Goal: Use online tool/utility: Utilize a website feature to perform a specific function

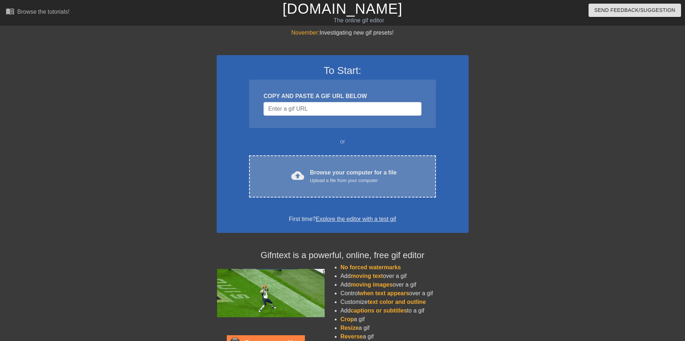
click at [349, 179] on div "Upload a file from your computer" at bounding box center [353, 180] width 87 height 7
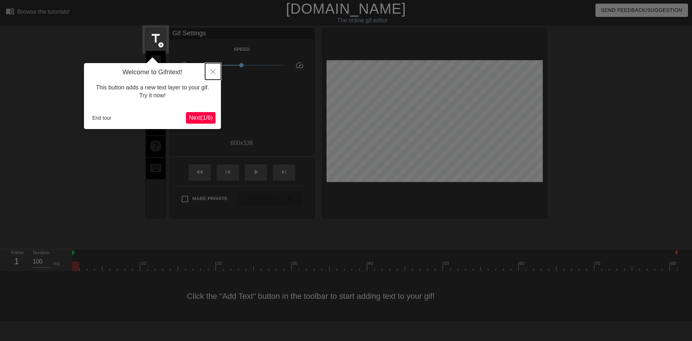
click at [213, 74] on icon "Close" at bounding box center [212, 71] width 5 height 5
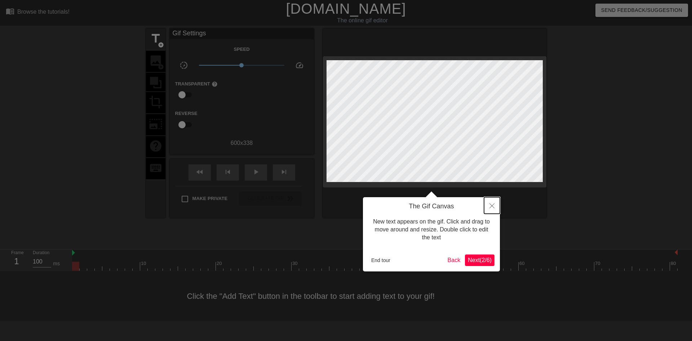
click at [492, 201] on button "Close" at bounding box center [492, 205] width 16 height 17
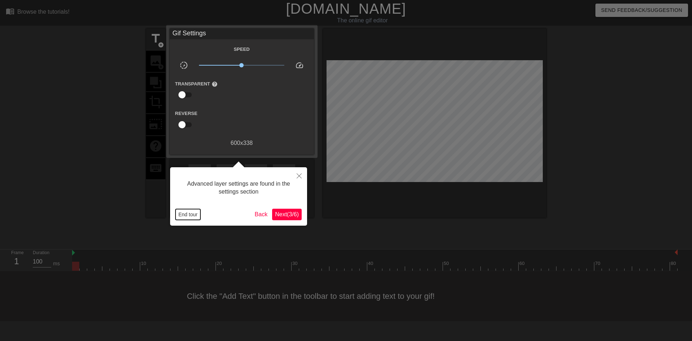
click at [187, 217] on button "End tour" at bounding box center [187, 214] width 25 height 11
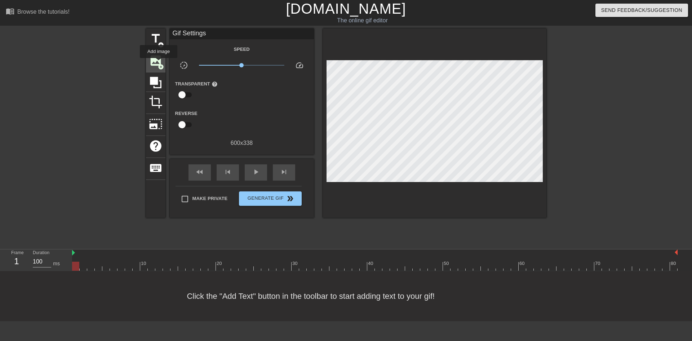
click at [157, 62] on span "image" at bounding box center [156, 61] width 14 height 14
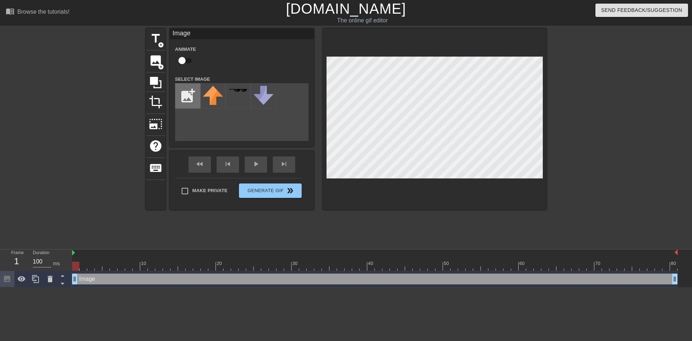
click at [183, 93] on input "file" at bounding box center [187, 96] width 24 height 24
type input "C:\fakepath\cb.gif"
drag, startPoint x: 320, startPoint y: 123, endPoint x: 610, endPoint y: 150, distance: 290.8
click at [610, 150] on div at bounding box center [609, 136] width 108 height 216
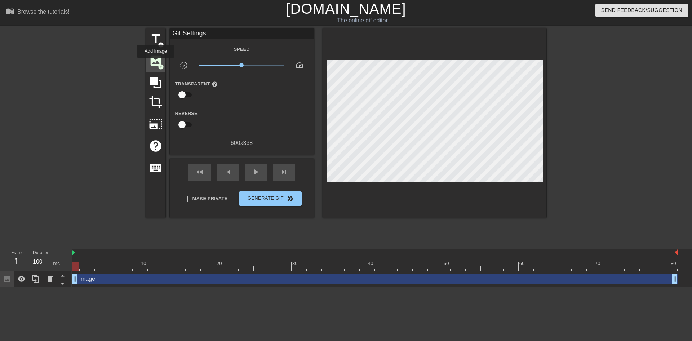
click at [156, 62] on span "image" at bounding box center [156, 61] width 14 height 14
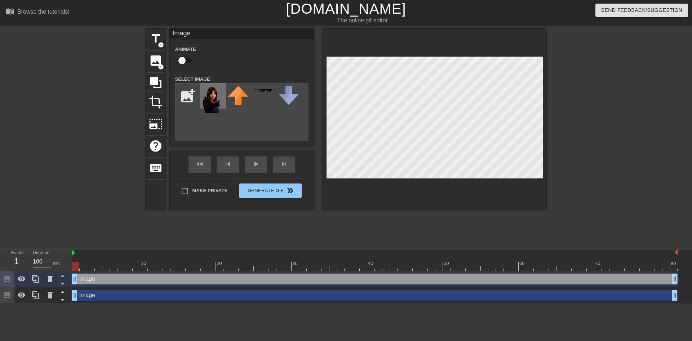
click at [206, 98] on img at bounding box center [213, 99] width 20 height 27
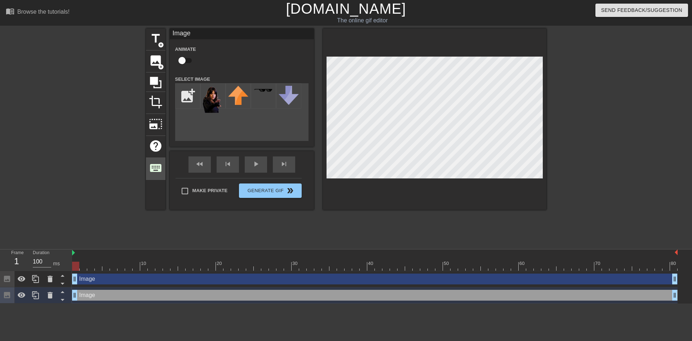
click at [152, 175] on div "title add_circle image add_circle crop photo_size_select_large help keyboard Im…" at bounding box center [346, 118] width 400 height 181
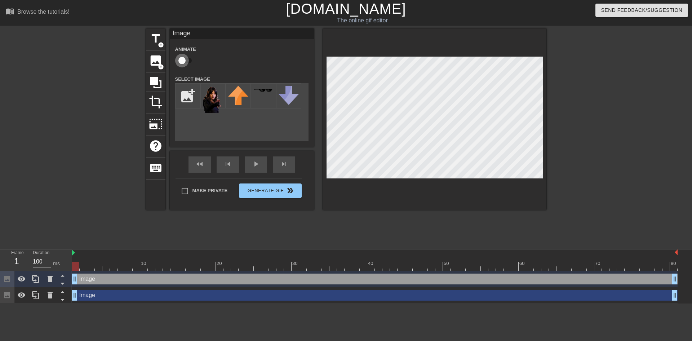
click at [186, 59] on input "checkbox" at bounding box center [181, 61] width 41 height 14
checkbox input "true"
click at [277, 189] on div "Make Private Generate Gif double_arrow" at bounding box center [238, 192] width 126 height 28
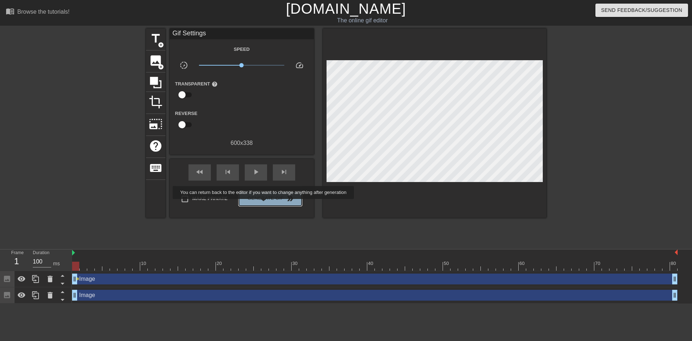
click at [264, 204] on button "Generate Gif double_arrow" at bounding box center [270, 198] width 62 height 14
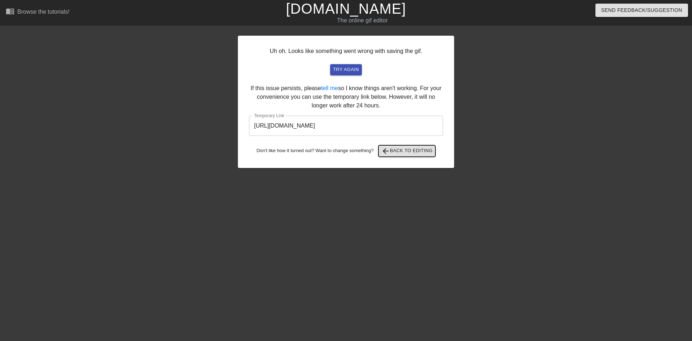
click at [410, 151] on span "arrow_back Back to Editing" at bounding box center [407, 151] width 52 height 9
